Goal: Task Accomplishment & Management: Complete application form

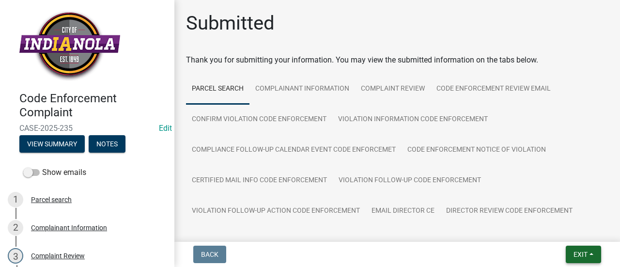
click at [587, 251] on span "Exit" at bounding box center [581, 255] width 14 height 8
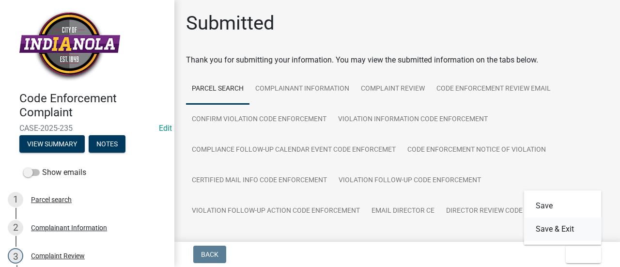
click at [568, 232] on button "Save & Exit" at bounding box center [563, 229] width 78 height 23
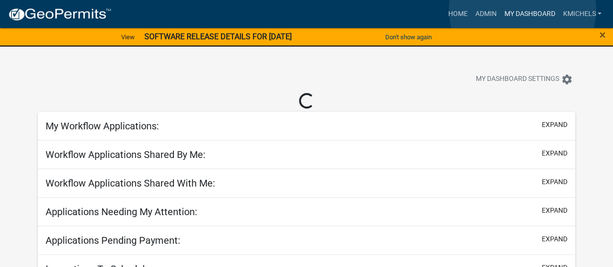
click at [522, 9] on link "My Dashboard" at bounding box center [529, 14] width 59 height 18
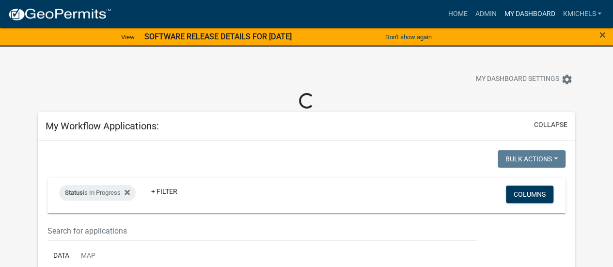
select select "2: 50"
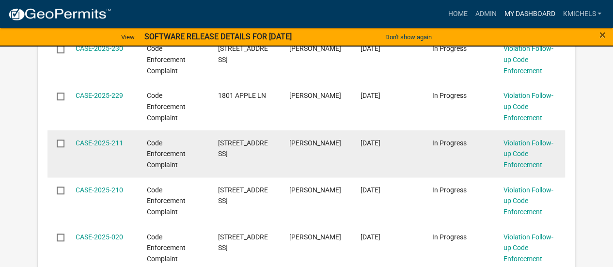
scroll to position [339, 0]
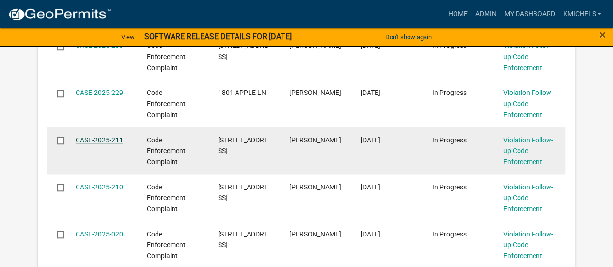
click at [102, 139] on link "CASE-2025-211" at bounding box center [99, 140] width 47 height 8
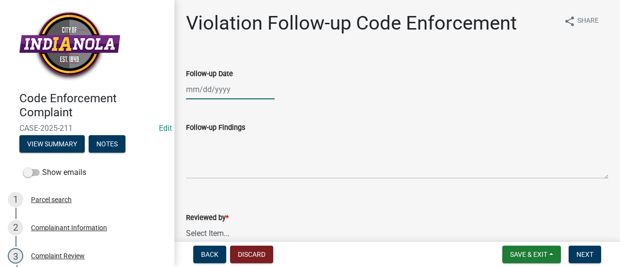
click at [210, 89] on div at bounding box center [230, 89] width 89 height 20
select select "10"
select select "2025"
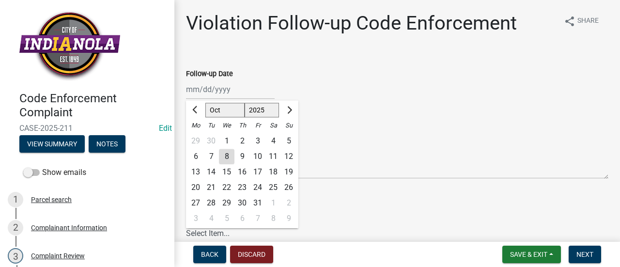
click at [208, 157] on div "7" at bounding box center [212, 157] width 16 height 16
type input "[DATE]"
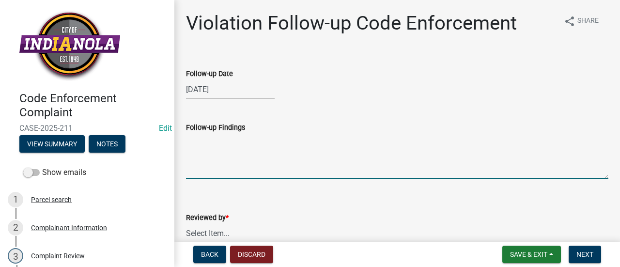
click at [237, 155] on textarea "Follow-up Findings" at bounding box center [397, 156] width 423 height 46
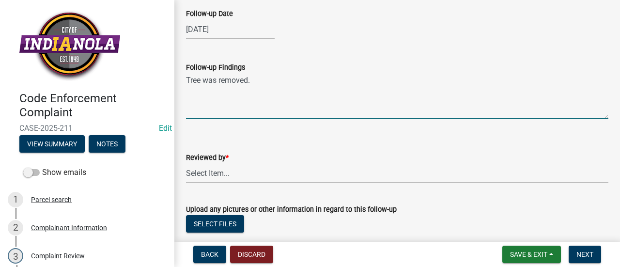
scroll to position [97, 0]
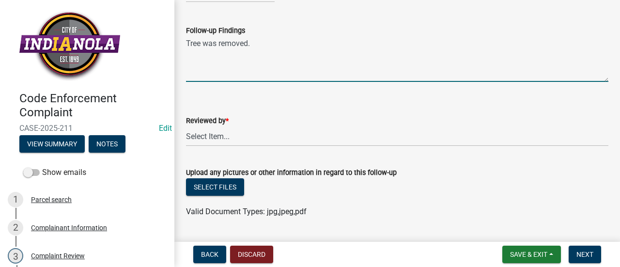
type textarea "Tree was removed."
click at [268, 140] on select "Select Item... [PERSON_NAME] [PERSON_NAME] [PERSON_NAME] Other" at bounding box center [397, 136] width 423 height 20
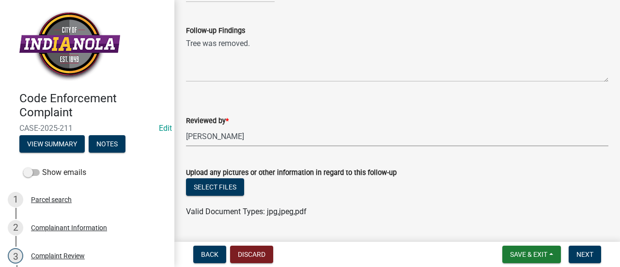
click at [186, 126] on select "Select Item... [PERSON_NAME] [PERSON_NAME] [PERSON_NAME] Other" at bounding box center [397, 136] width 423 height 20
select select "90f24476-4bfd-40de-b340-4f29c833af21"
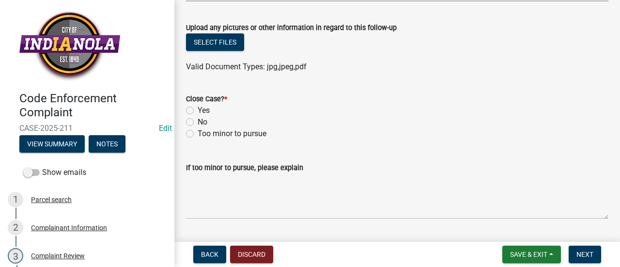
scroll to position [242, 0]
click at [198, 111] on label "Yes" at bounding box center [204, 110] width 12 height 12
click at [198, 110] on input "Yes" at bounding box center [201, 107] width 6 height 6
radio input "true"
click at [593, 256] on span "Next" at bounding box center [585, 255] width 17 height 8
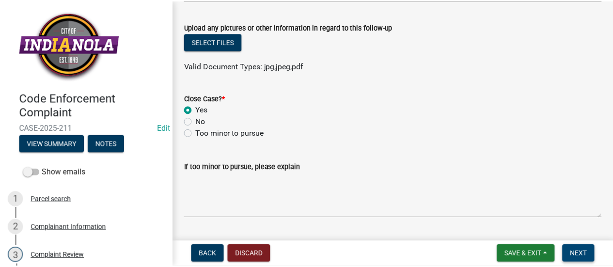
scroll to position [0, 0]
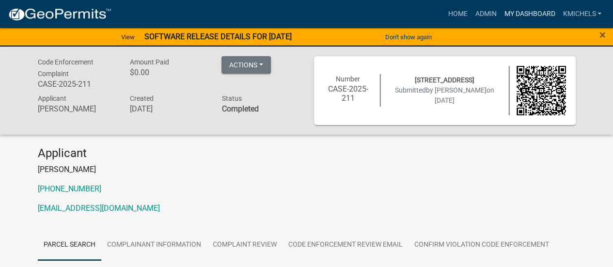
click at [535, 14] on link "My Dashboard" at bounding box center [529, 14] width 59 height 18
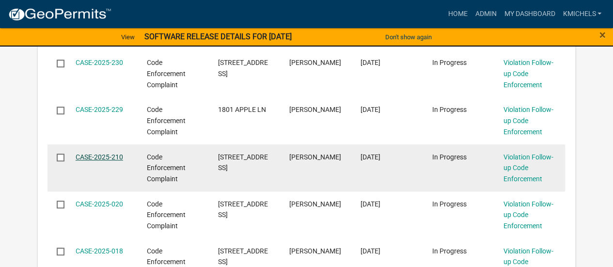
scroll to position [322, 0]
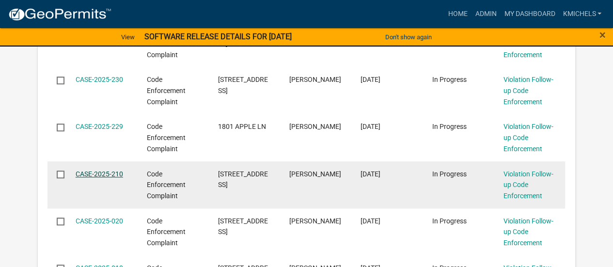
select select "2: 50"
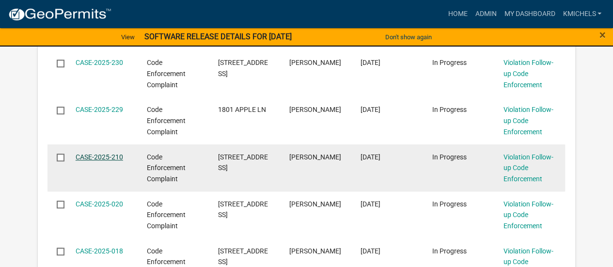
click at [104, 157] on link "CASE-2025-210" at bounding box center [99, 157] width 47 height 8
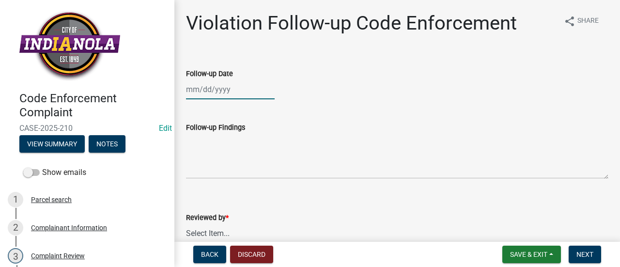
click at [226, 90] on div at bounding box center [230, 89] width 89 height 20
select select "10"
select select "2025"
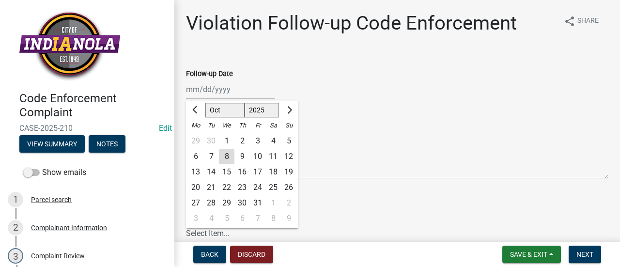
click at [208, 153] on div "7" at bounding box center [212, 157] width 16 height 16
type input "[DATE]"
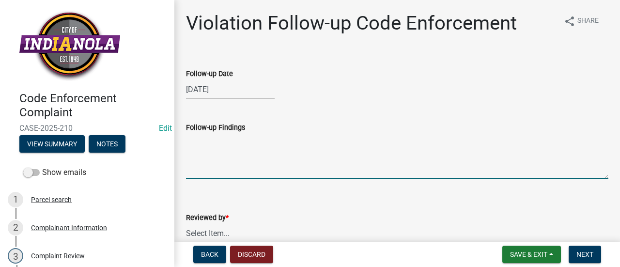
click at [245, 158] on textarea "Follow-up Findings" at bounding box center [397, 156] width 423 height 46
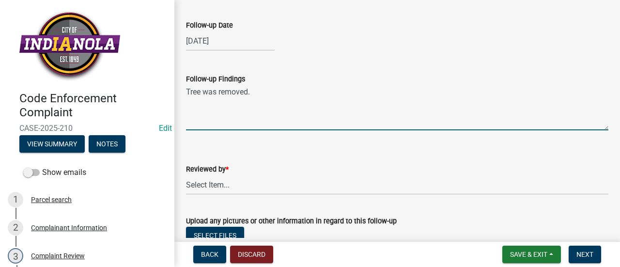
scroll to position [97, 0]
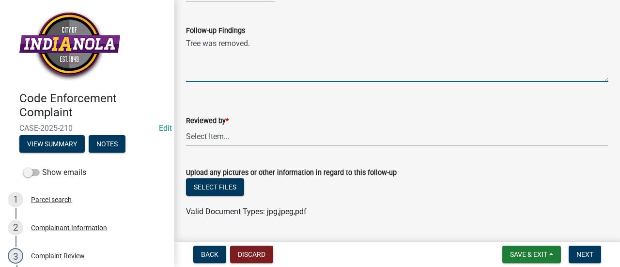
type textarea "Tree was removed."
click at [299, 138] on select "Select Item... [PERSON_NAME] [PERSON_NAME] [PERSON_NAME] Other" at bounding box center [397, 136] width 423 height 20
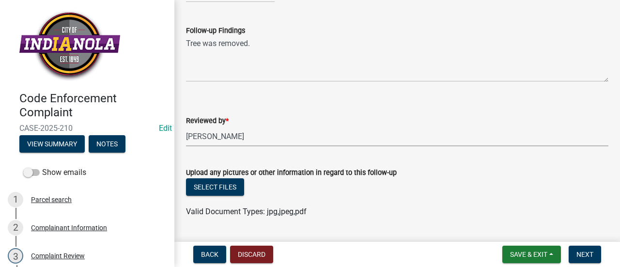
click at [186, 126] on select "Select Item... [PERSON_NAME] [PERSON_NAME] [PERSON_NAME] Other" at bounding box center [397, 136] width 423 height 20
select select "90f24476-4bfd-40de-b340-4f29c833af21"
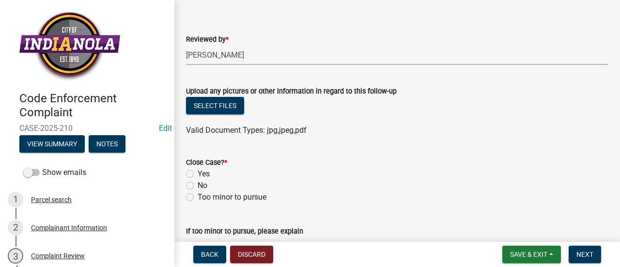
scroll to position [194, 0]
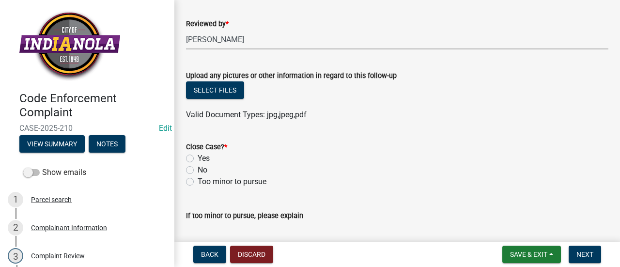
click at [198, 157] on label "Yes" at bounding box center [204, 159] width 12 height 12
click at [198, 157] on input "Yes" at bounding box center [201, 156] width 6 height 6
radio input "true"
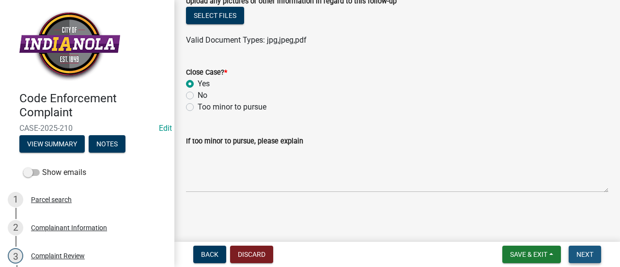
click at [593, 256] on span "Next" at bounding box center [585, 255] width 17 height 8
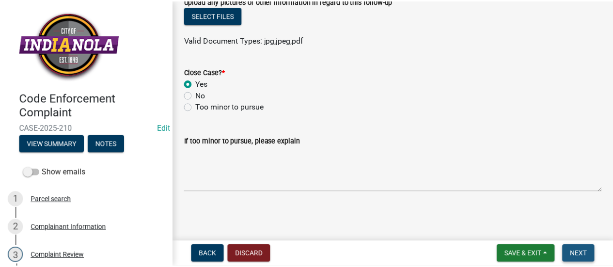
scroll to position [0, 0]
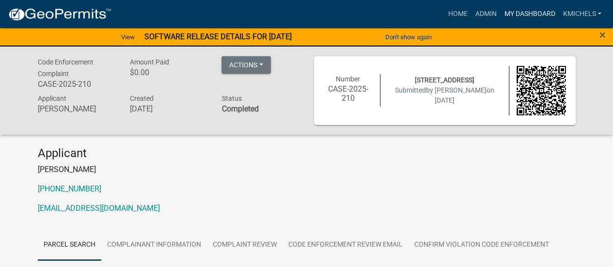
click at [520, 14] on link "My Dashboard" at bounding box center [529, 14] width 59 height 18
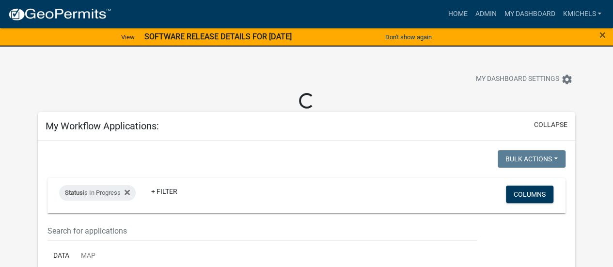
select select "2: 50"
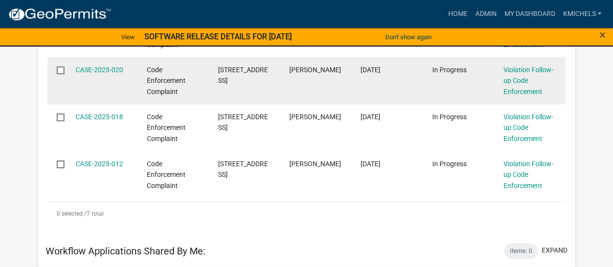
scroll to position [388, 0]
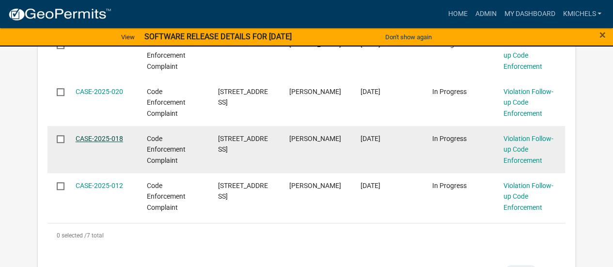
click at [98, 136] on link "CASE-2025-018" at bounding box center [99, 139] width 47 height 8
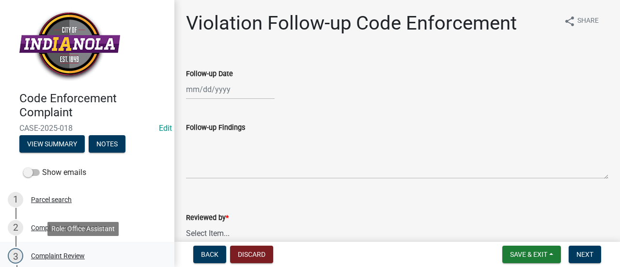
click at [87, 247] on link "3 Complaint Review" at bounding box center [87, 256] width 174 height 28
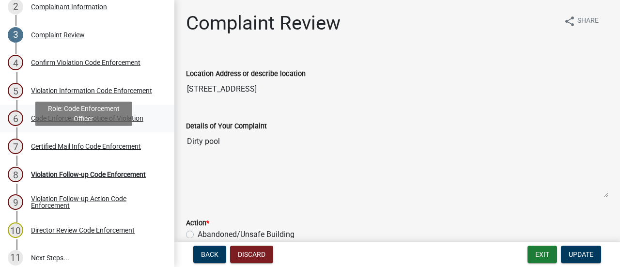
scroll to position [230, 0]
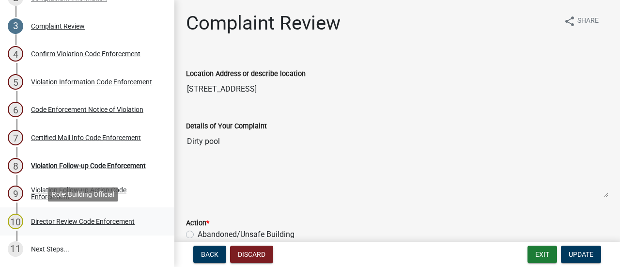
click at [94, 221] on div "Director Review Code Enforcement" at bounding box center [83, 221] width 104 height 7
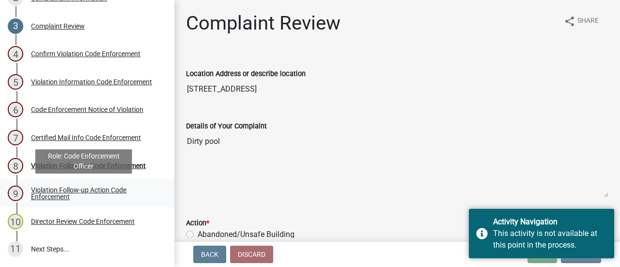
click at [94, 195] on div "Violation Follow-up Action Code Enforcement" at bounding box center [95, 194] width 128 height 14
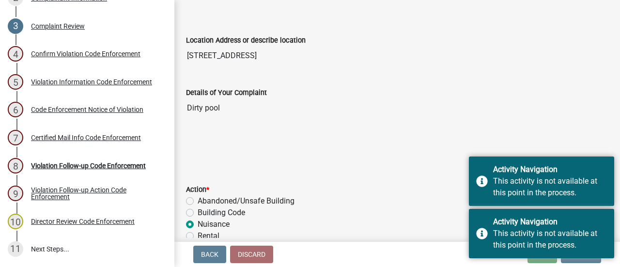
scroll to position [48, 0]
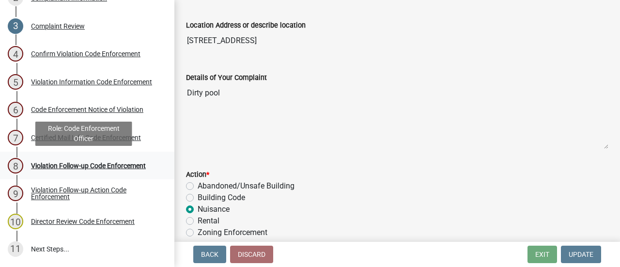
click at [130, 163] on div "Violation Follow-up Code Enforcement" at bounding box center [88, 165] width 115 height 7
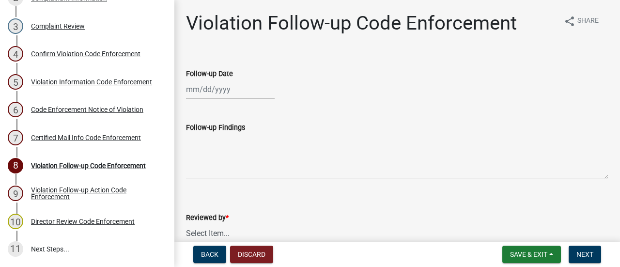
select select "10"
select select "2025"
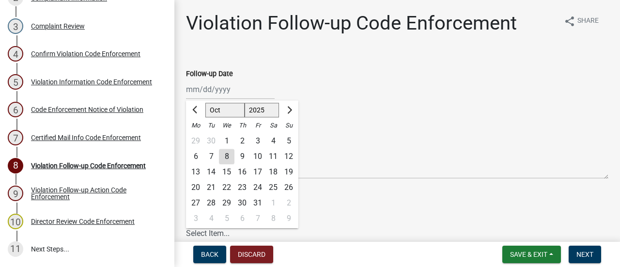
click at [226, 92] on div "[PERSON_NAME] Feb Mar Apr [PERSON_NAME][DATE] Oct Nov [DATE] 1526 1527 1528 152…" at bounding box center [230, 89] width 89 height 20
click at [214, 154] on div "7" at bounding box center [212, 157] width 16 height 16
type input "[DATE]"
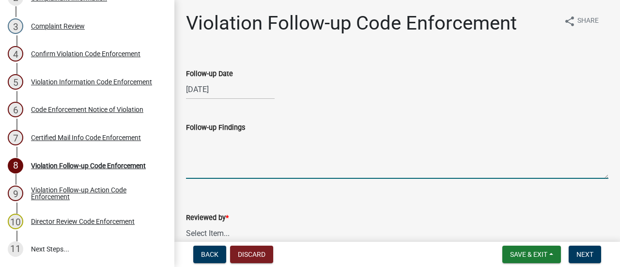
click at [240, 154] on textarea "Follow-up Findings" at bounding box center [397, 156] width 423 height 46
type textarea "P"
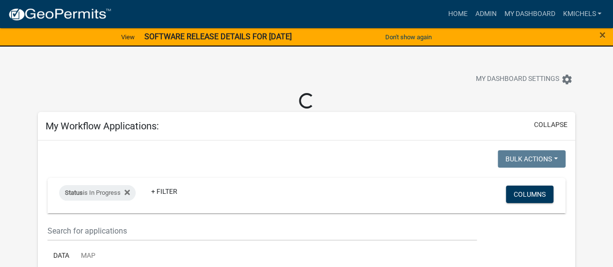
select select "2: 50"
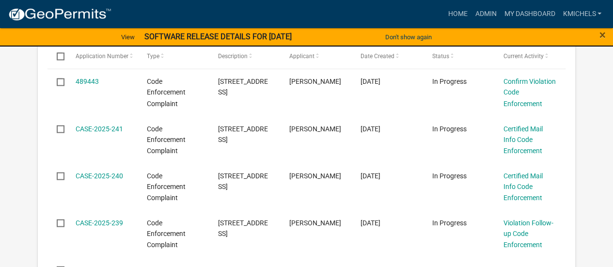
scroll to position [775, 0]
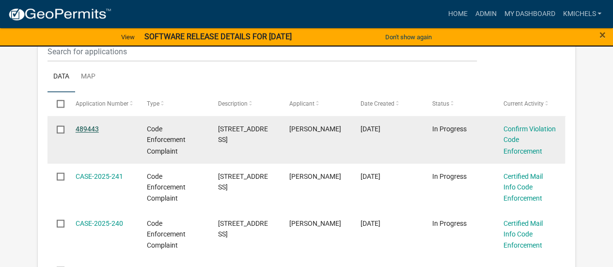
click at [79, 126] on link "489443" at bounding box center [87, 129] width 23 height 8
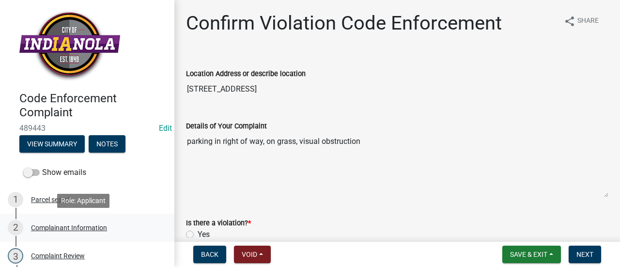
click at [81, 222] on div "2 Complainant Information" at bounding box center [83, 228] width 151 height 16
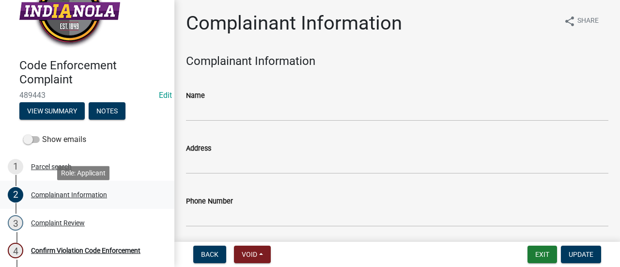
scroll to position [48, 0]
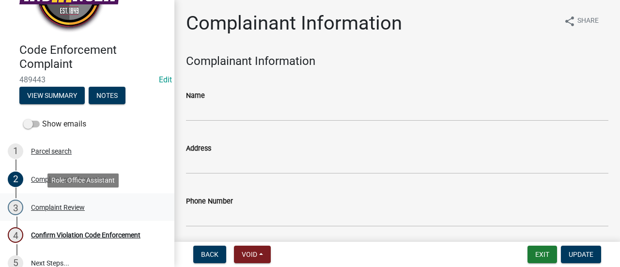
click at [93, 204] on div "3 Complaint Review" at bounding box center [83, 208] width 151 height 16
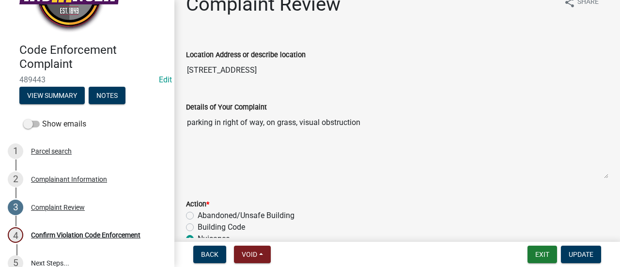
scroll to position [0, 0]
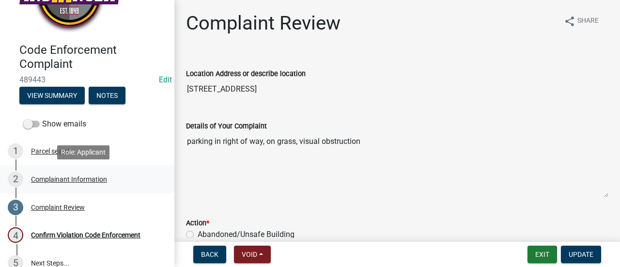
click at [84, 187] on div "2 Complainant Information" at bounding box center [83, 180] width 151 height 16
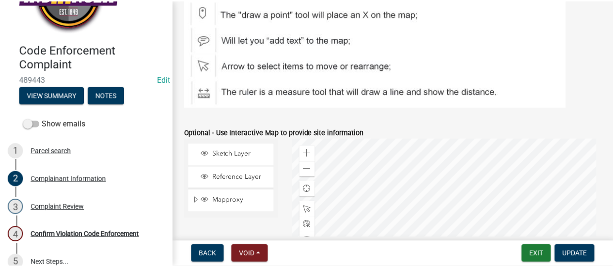
scroll to position [980, 0]
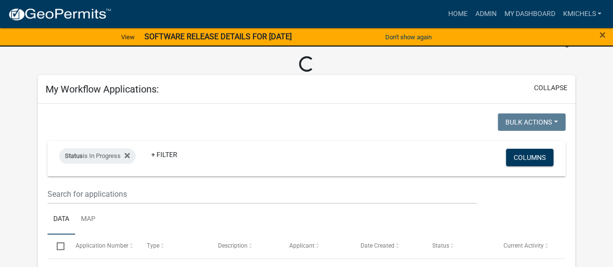
scroll to position [97, 0]
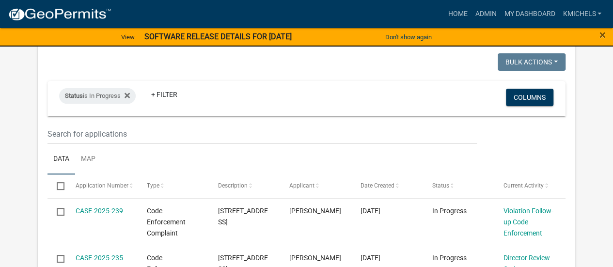
select select "2: 50"
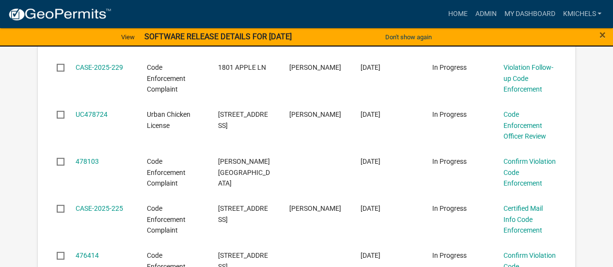
scroll to position [1309, 0]
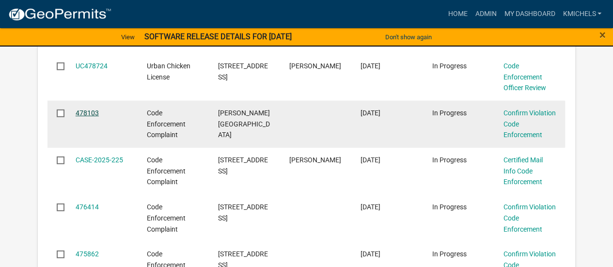
click at [84, 109] on link "478103" at bounding box center [87, 113] width 23 height 8
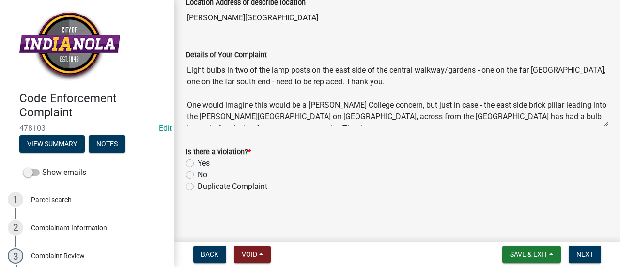
click at [198, 173] on label "No" at bounding box center [203, 175] width 10 height 12
click at [198, 173] on input "No" at bounding box center [201, 172] width 6 height 6
radio input "true"
drag, startPoint x: 585, startPoint y: 253, endPoint x: 358, endPoint y: 136, distance: 256.2
click at [358, 136] on wm-app "Code Enforcement Complaint 478103 Edit View Summary Notes Show emails 1 Parcel …" at bounding box center [310, 133] width 620 height 267
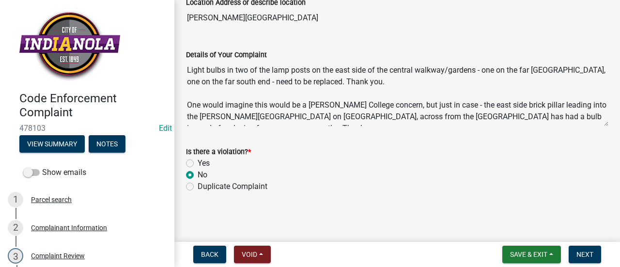
click at [358, 136] on form "Is there a violation? * Yes No Duplicate Complaint" at bounding box center [397, 163] width 423 height 58
click at [100, 225] on div "Complainant Information" at bounding box center [69, 227] width 76 height 7
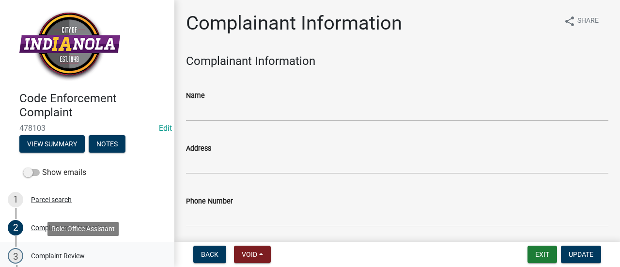
click at [102, 250] on div "3 Complaint Review" at bounding box center [83, 256] width 151 height 16
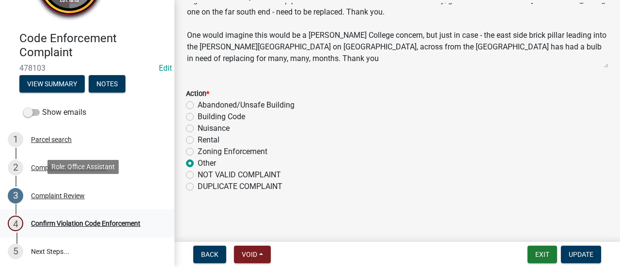
scroll to position [62, 0]
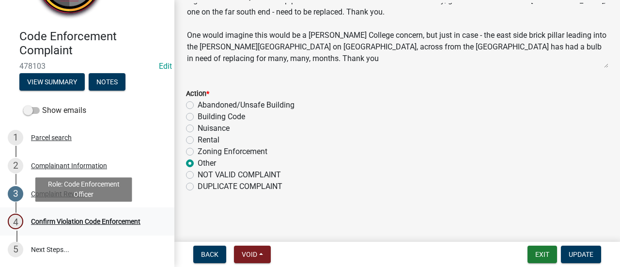
click at [97, 222] on div "Confirm Violation Code Enforcement" at bounding box center [86, 221] width 110 height 7
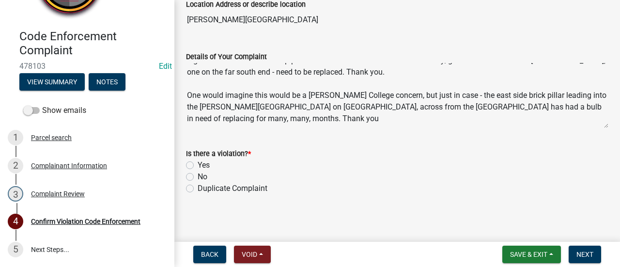
scroll to position [71, 0]
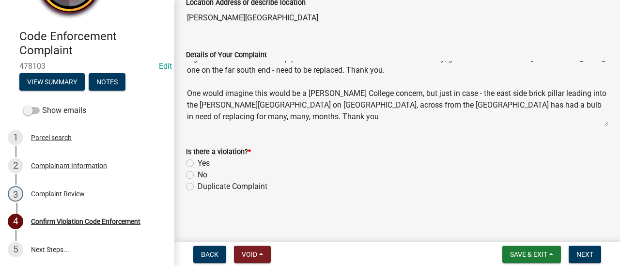
click at [198, 174] on label "No" at bounding box center [203, 175] width 10 height 12
click at [198, 174] on input "No" at bounding box center [201, 172] width 6 height 6
radio input "true"
click at [585, 251] on span "Next" at bounding box center [585, 255] width 17 height 8
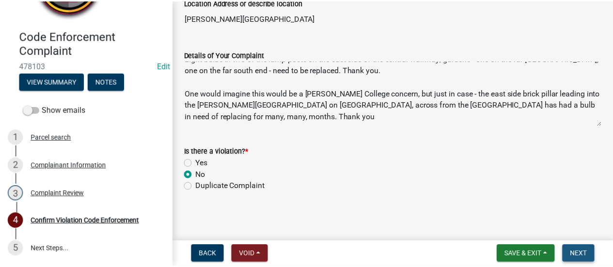
scroll to position [0, 0]
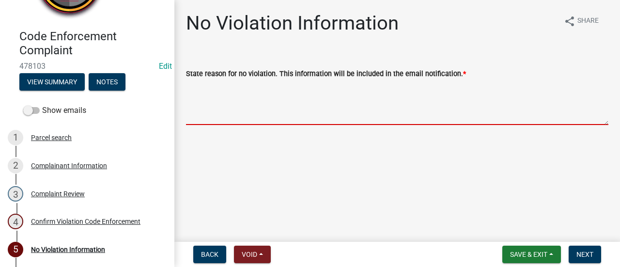
click at [315, 91] on textarea "State reason for no violation. This information will be included in the email n…" at bounding box center [397, 102] width 423 height 46
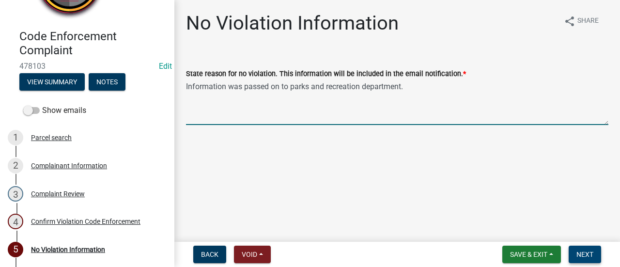
type textarea "Information was passed on to parks and recreation department."
click at [589, 260] on button "Next" at bounding box center [585, 254] width 32 height 17
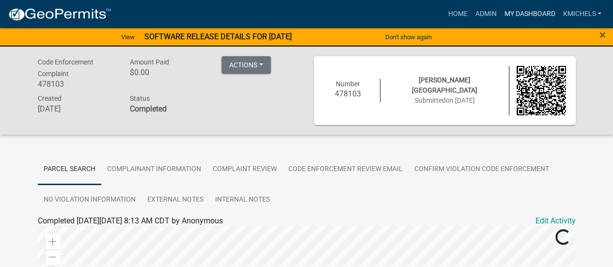
click at [521, 14] on link "My Dashboard" at bounding box center [529, 14] width 59 height 18
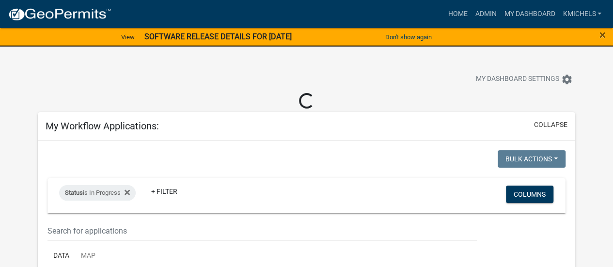
select select "2: 50"
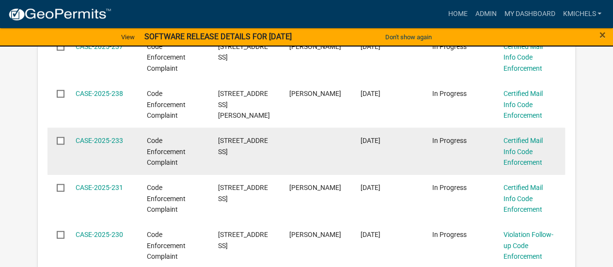
scroll to position [1066, 0]
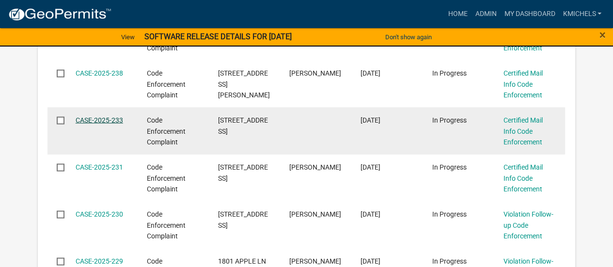
click at [106, 120] on link "CASE-2025-233" at bounding box center [99, 120] width 47 height 8
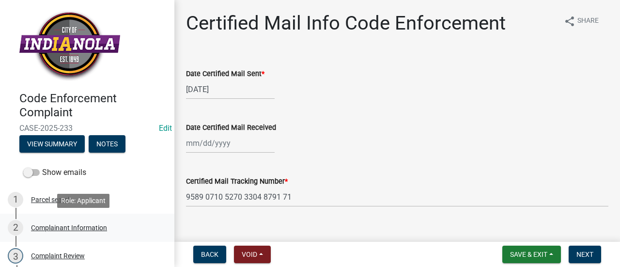
click at [95, 230] on div "Complainant Information" at bounding box center [69, 227] width 76 height 7
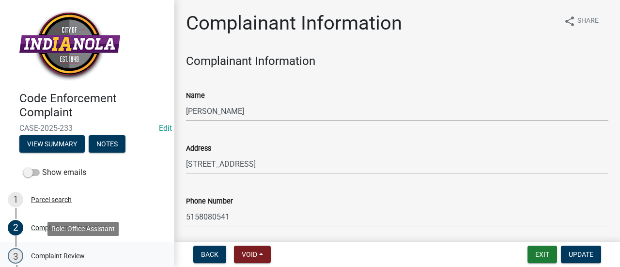
click at [97, 252] on div "3 Complaint Review" at bounding box center [83, 256] width 151 height 16
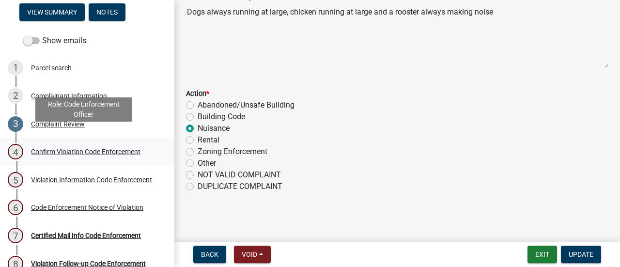
scroll to position [145, 0]
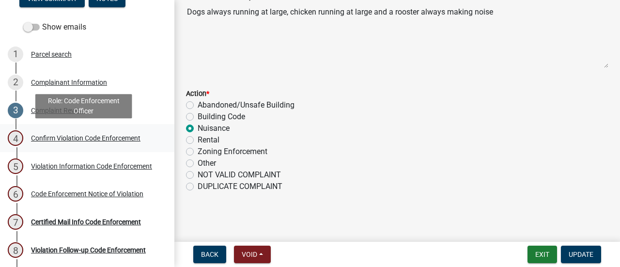
click at [92, 132] on div "4 Confirm Violation Code Enforcement" at bounding box center [83, 138] width 151 height 16
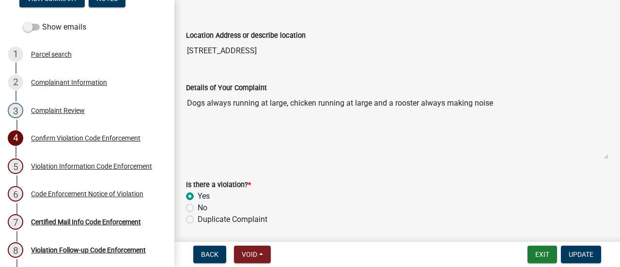
scroll to position [71, 0]
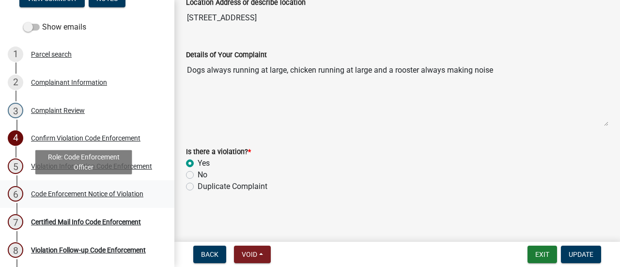
click at [108, 195] on div "Code Enforcement Notice of Violation" at bounding box center [87, 193] width 112 height 7
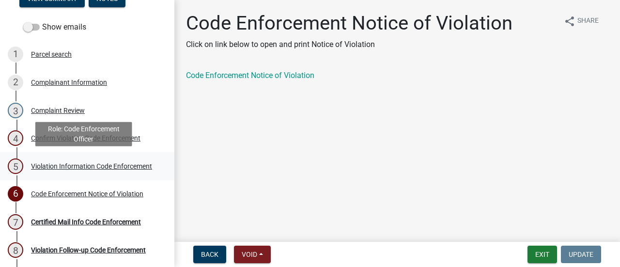
click at [85, 168] on div "Violation Information Code Enforcement" at bounding box center [91, 166] width 121 height 7
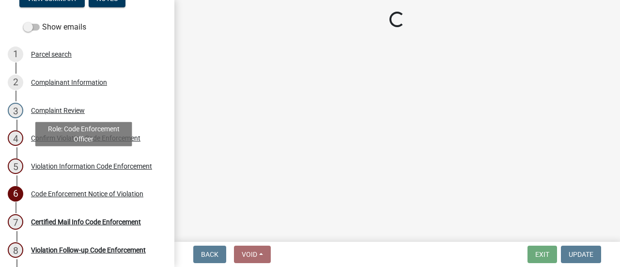
select select "634d5426-b8b3-48ee-aa1e-d523f7499186"
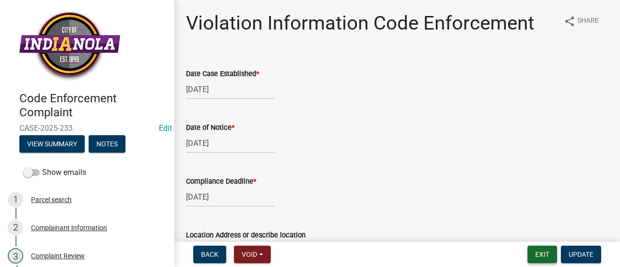
click at [537, 249] on button "Exit" at bounding box center [543, 254] width 30 height 17
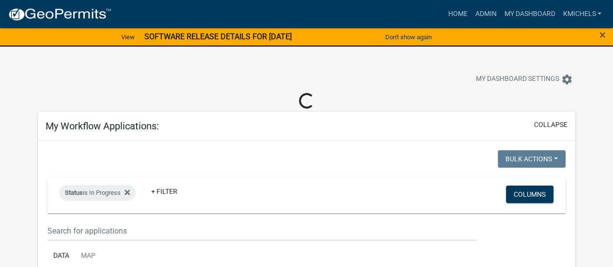
select select "2: 50"
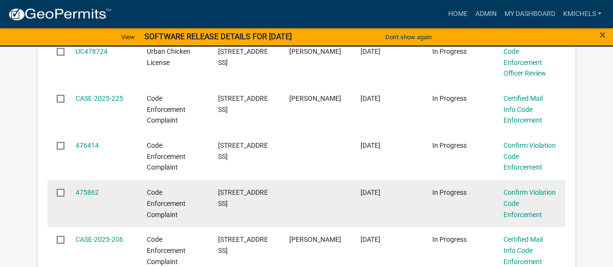
scroll to position [1309, 0]
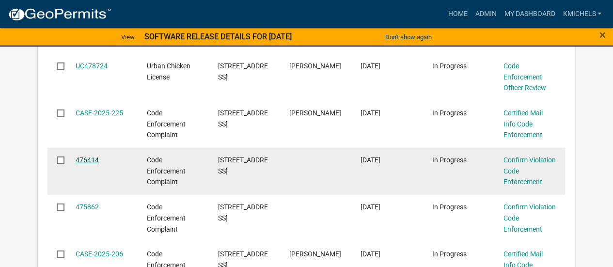
click at [87, 156] on link "476414" at bounding box center [87, 160] width 23 height 8
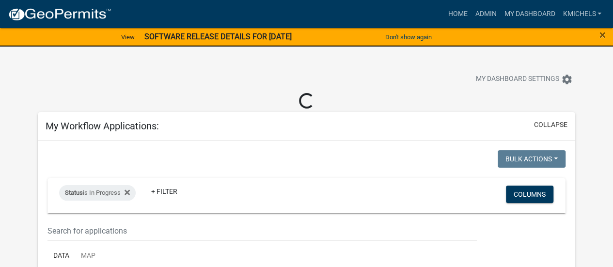
select select "2: 50"
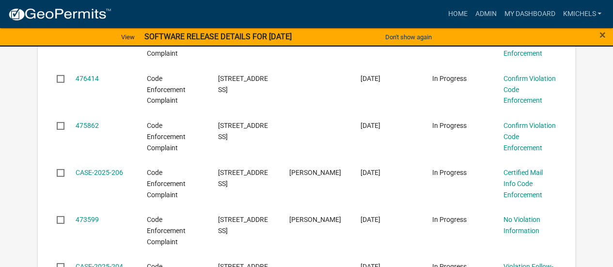
scroll to position [1405, 0]
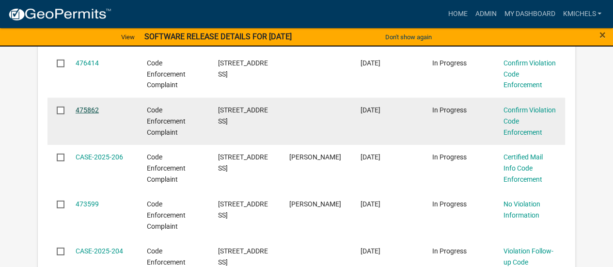
click at [87, 109] on link "475862" at bounding box center [87, 110] width 23 height 8
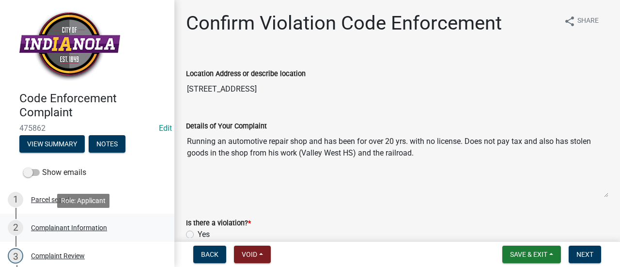
click at [97, 226] on div "Complainant Information" at bounding box center [69, 227] width 76 height 7
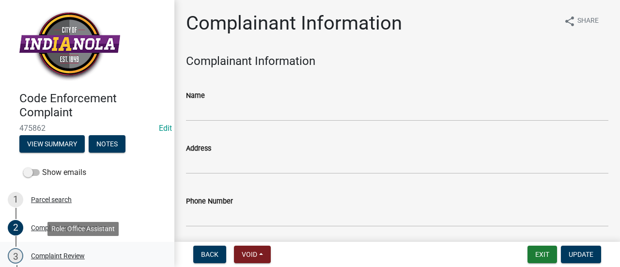
click at [86, 253] on div "3 Complaint Review" at bounding box center [83, 256] width 151 height 16
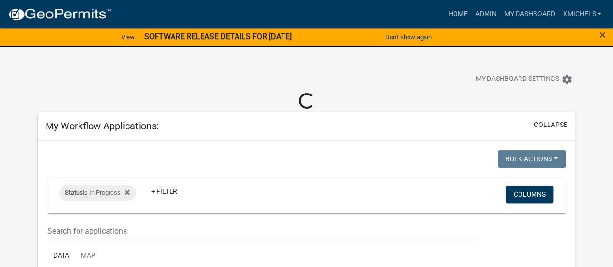
select select "2: 50"
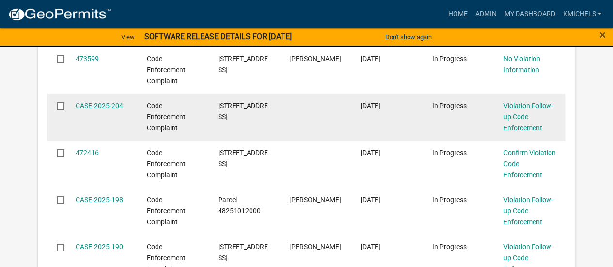
scroll to position [1502, 0]
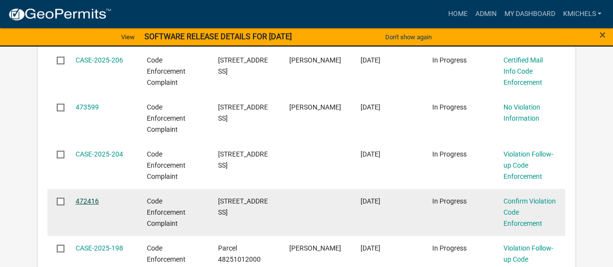
click at [89, 200] on link "472416" at bounding box center [87, 201] width 23 height 8
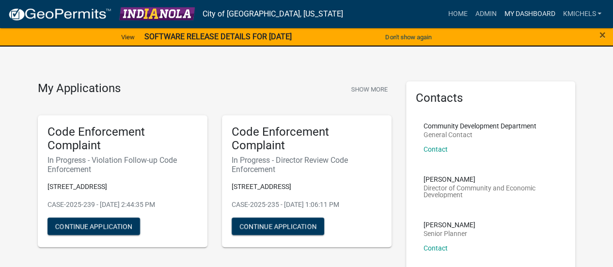
click at [519, 21] on link "My Dashboard" at bounding box center [529, 14] width 59 height 18
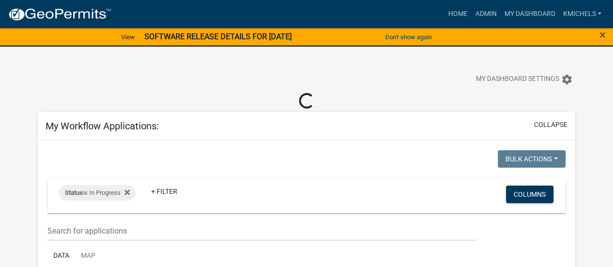
select select "2: 50"
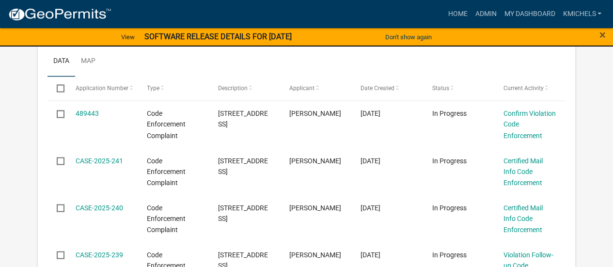
scroll to position [794, 0]
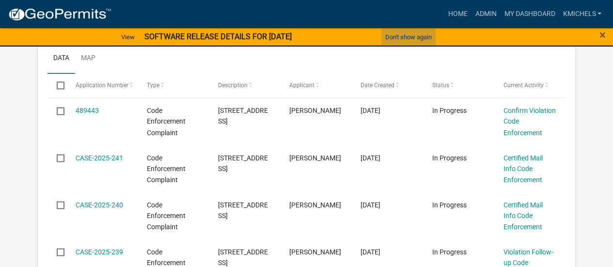
click at [424, 37] on button "Don't show again" at bounding box center [408, 37] width 54 height 16
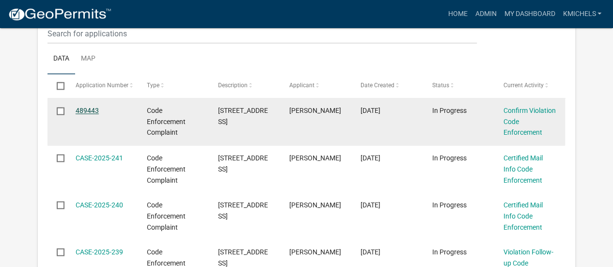
click at [87, 109] on link "489443" at bounding box center [87, 111] width 23 height 8
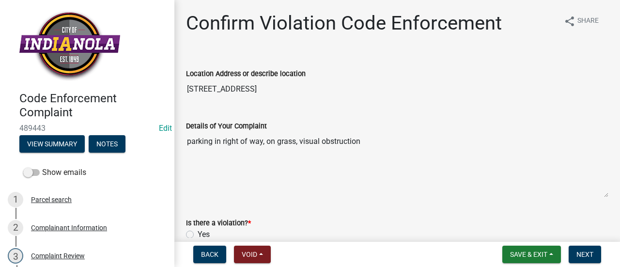
scroll to position [71, 0]
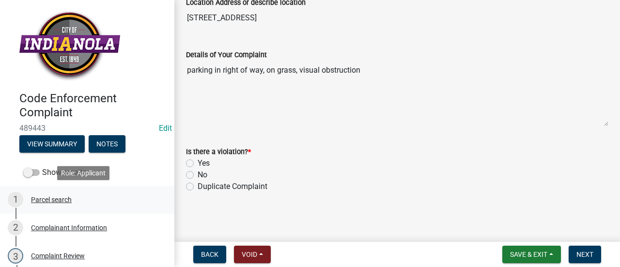
click at [110, 203] on div "1 Parcel search" at bounding box center [83, 200] width 151 height 16
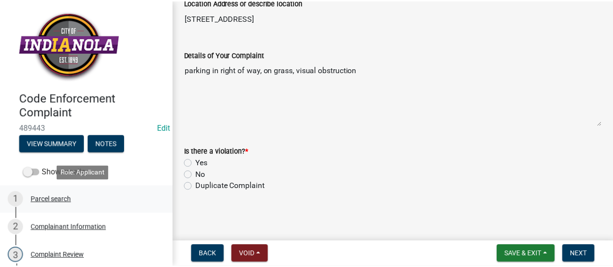
scroll to position [0, 0]
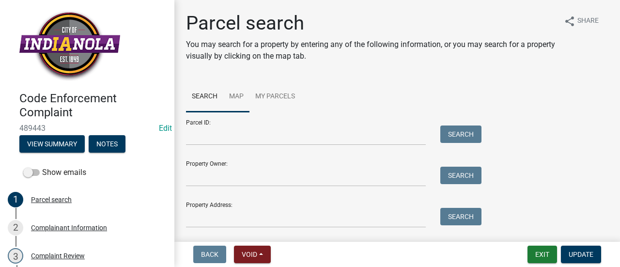
click at [234, 90] on link "Map" at bounding box center [236, 96] width 26 height 31
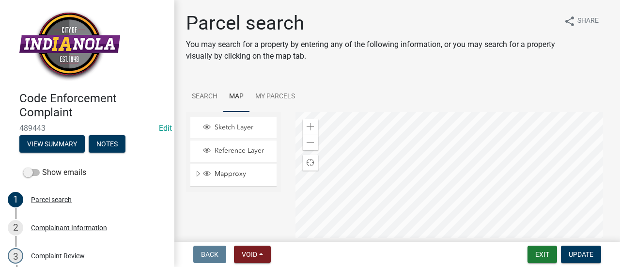
click at [371, 112] on div at bounding box center [453, 233] width 314 height 242
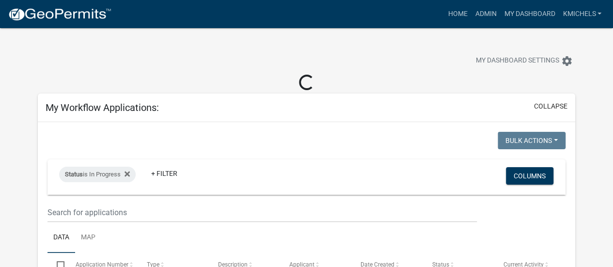
select select "2: 50"
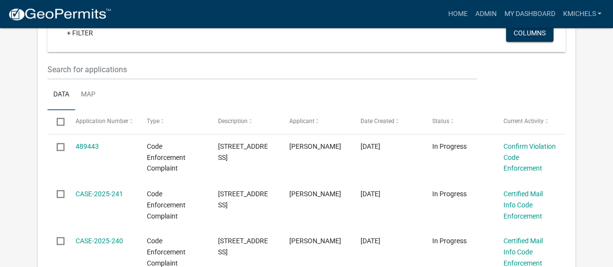
scroll to position [771, 0]
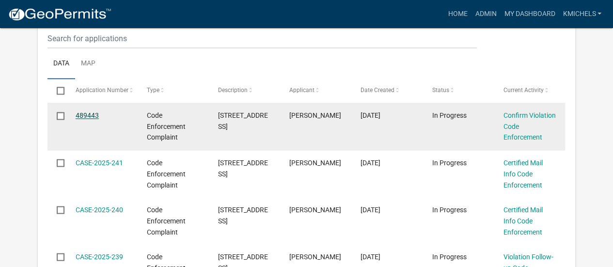
click at [96, 112] on link "489443" at bounding box center [87, 115] width 23 height 8
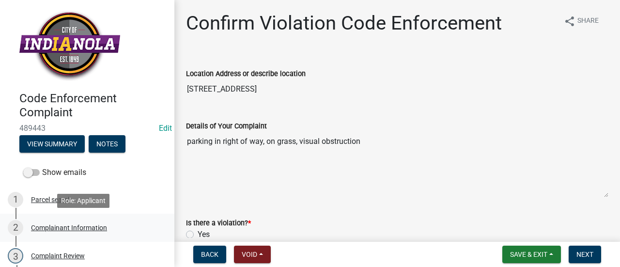
click at [73, 228] on div "Complainant Information" at bounding box center [69, 227] width 76 height 7
